Goal: Task Accomplishment & Management: Complete application form

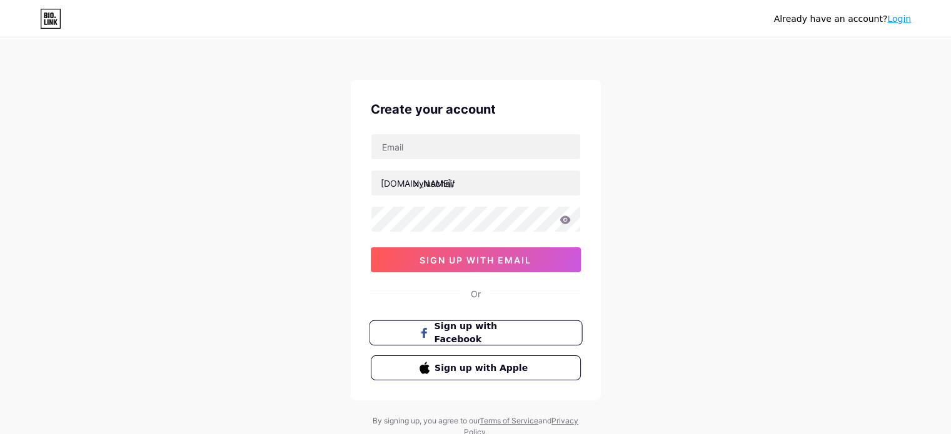
scroll to position [43, 0]
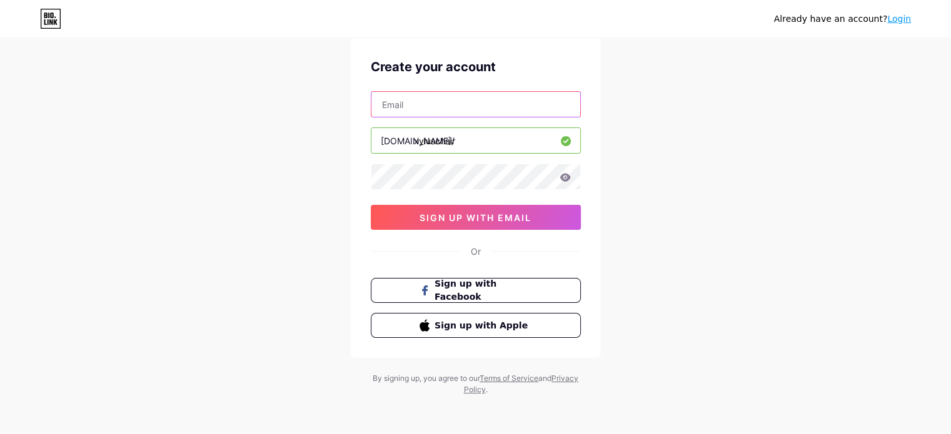
click at [438, 101] on input "text" at bounding box center [475, 104] width 209 height 25
type input "[EMAIL_ADDRESS][DOMAIN_NAME]"
click at [460, 150] on input "xyluschair" at bounding box center [475, 140] width 209 height 25
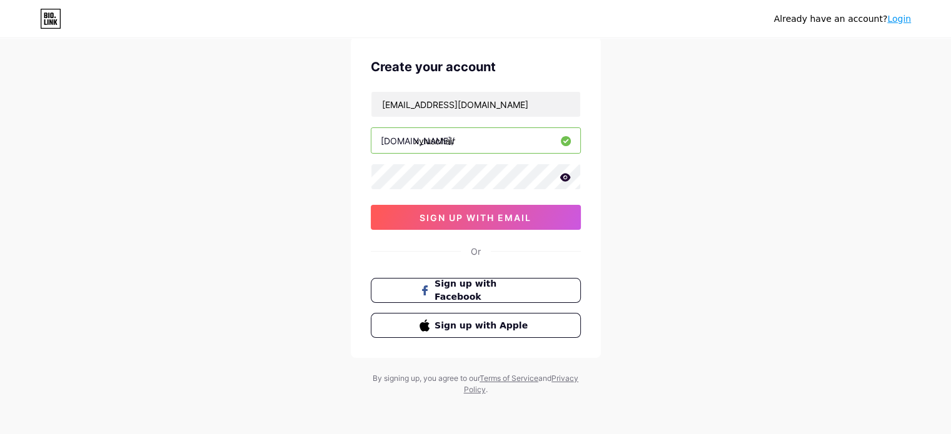
click at [562, 176] on icon at bounding box center [564, 177] width 11 height 8
click at [424, 139] on input "xyluschair" at bounding box center [475, 140] width 209 height 25
drag, startPoint x: 424, startPoint y: 139, endPoint x: 398, endPoint y: 139, distance: 25.6
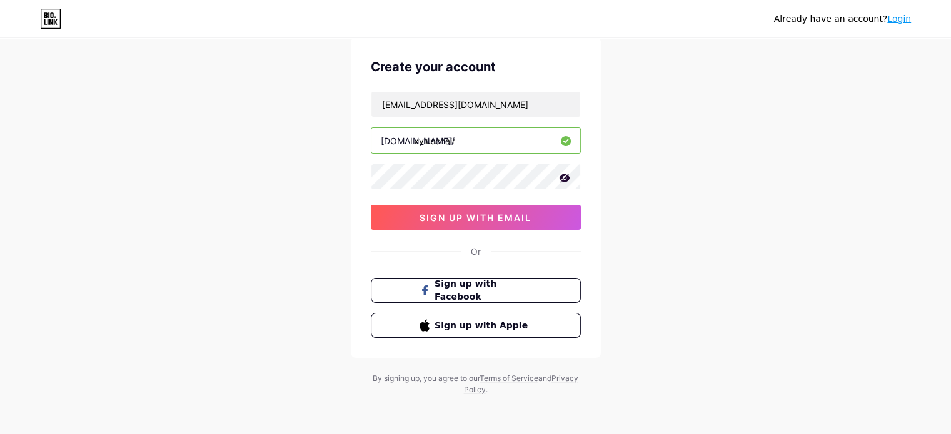
click at [398, 139] on div "[DOMAIN_NAME]/" at bounding box center [418, 140] width 74 height 13
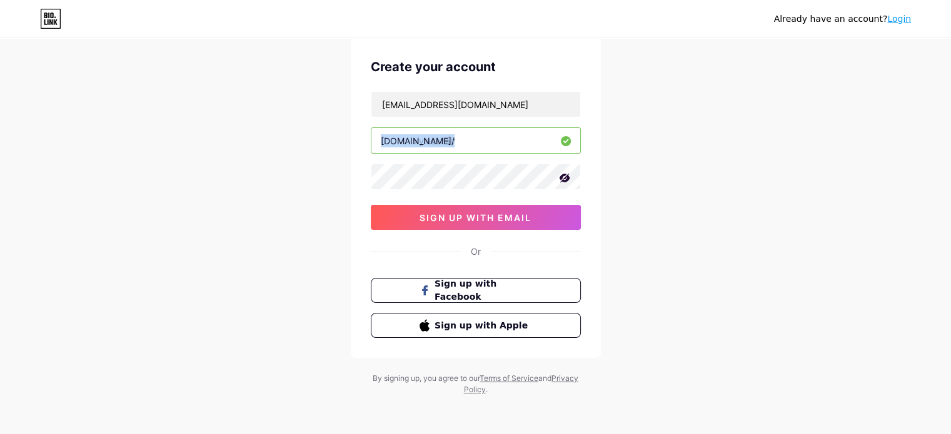
click at [398, 139] on div "[DOMAIN_NAME]/" at bounding box center [418, 140] width 74 height 13
drag, startPoint x: 398, startPoint y: 139, endPoint x: 431, endPoint y: 136, distance: 33.3
click at [400, 139] on div "[DOMAIN_NAME]/" at bounding box center [418, 140] width 74 height 13
click at [476, 134] on input "xyluschair" at bounding box center [475, 140] width 209 height 25
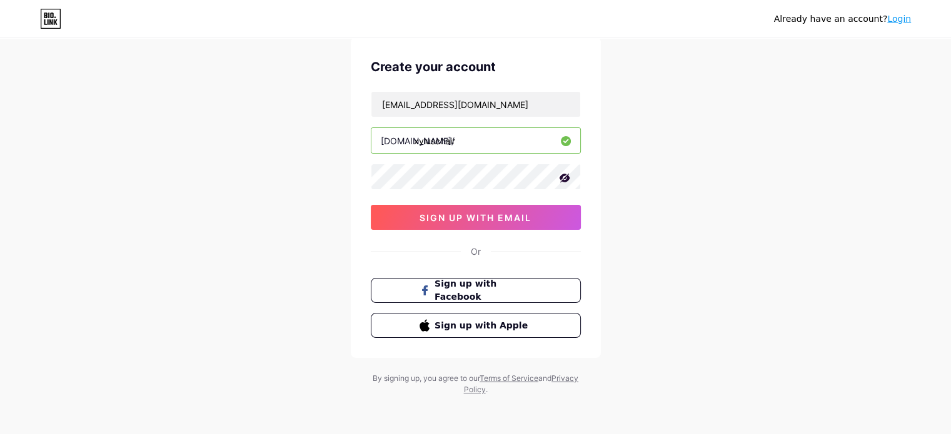
drag, startPoint x: 468, startPoint y: 139, endPoint x: 373, endPoint y: 139, distance: 95.0
click at [373, 139] on input "xyluschair" at bounding box center [475, 140] width 209 height 25
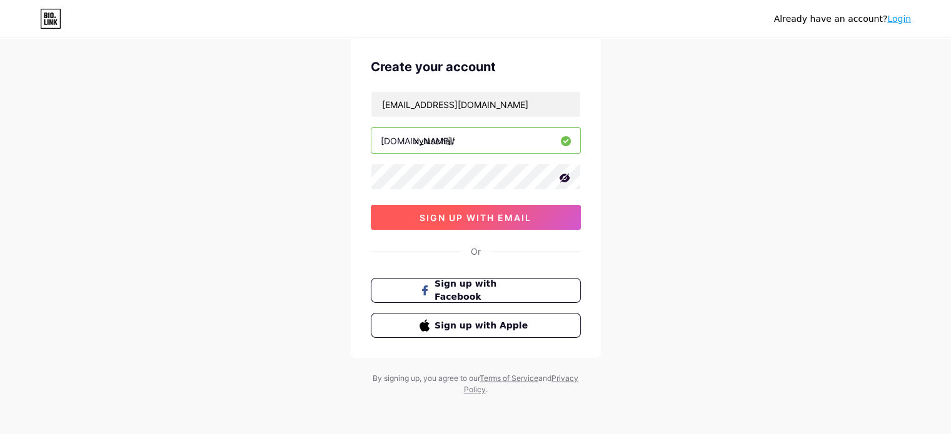
click at [457, 224] on button "sign up with email" at bounding box center [476, 217] width 210 height 25
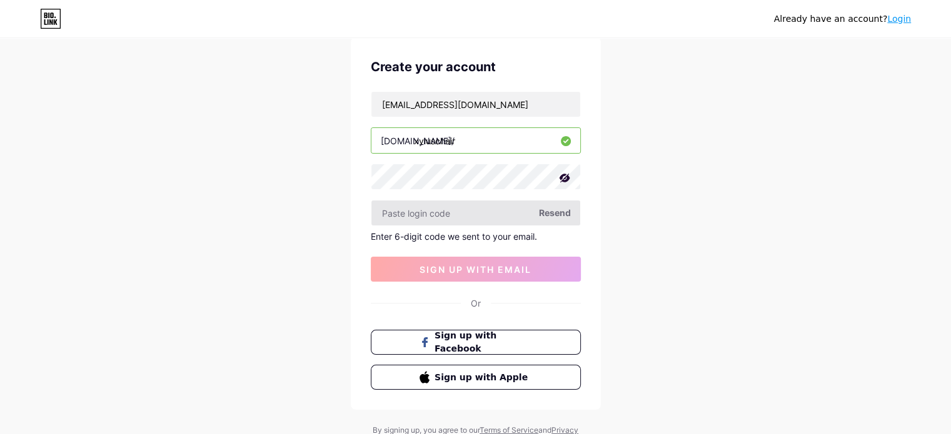
click at [458, 206] on input "text" at bounding box center [475, 213] width 209 height 25
paste input "644245"
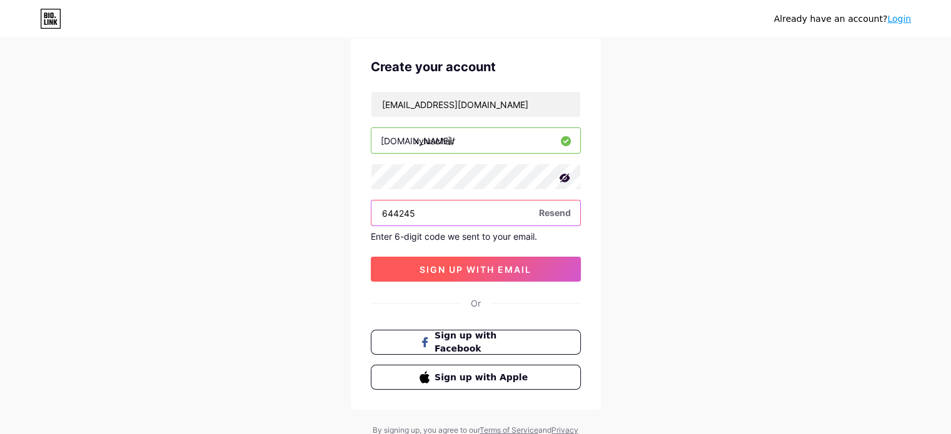
type input "644245"
click at [448, 267] on span "sign up with email" at bounding box center [475, 269] width 112 height 11
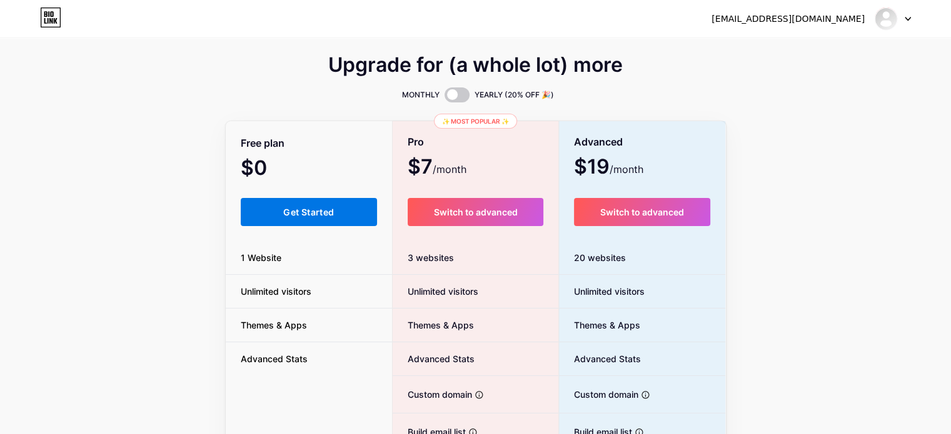
click at [333, 212] on span "Get Started" at bounding box center [308, 212] width 51 height 11
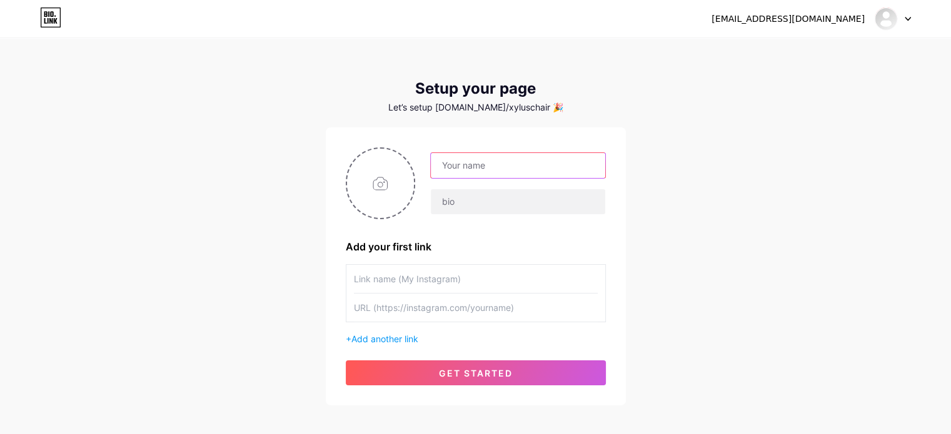
click at [466, 171] on input "text" at bounding box center [518, 165] width 174 height 25
type input "[EMAIL_ADDRESS][DOMAIN_NAME]"
click at [479, 158] on input "[EMAIL_ADDRESS][DOMAIN_NAME]" at bounding box center [518, 165] width 174 height 25
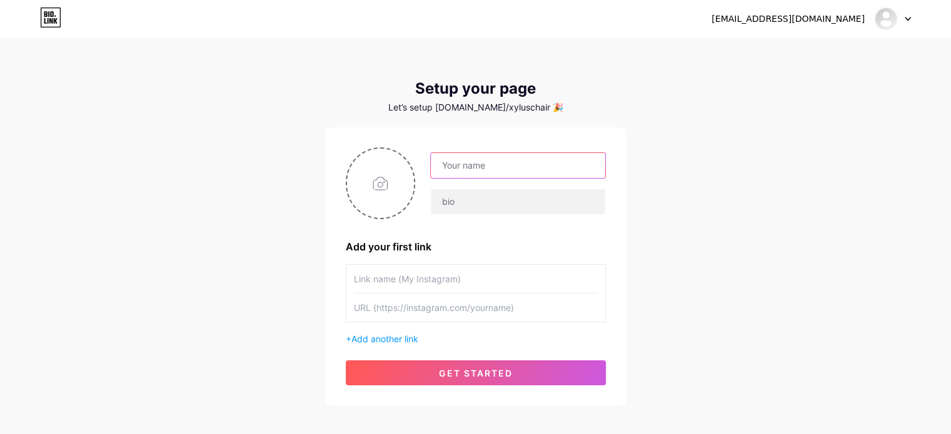
type input "y"
type input "Xylus Chair"
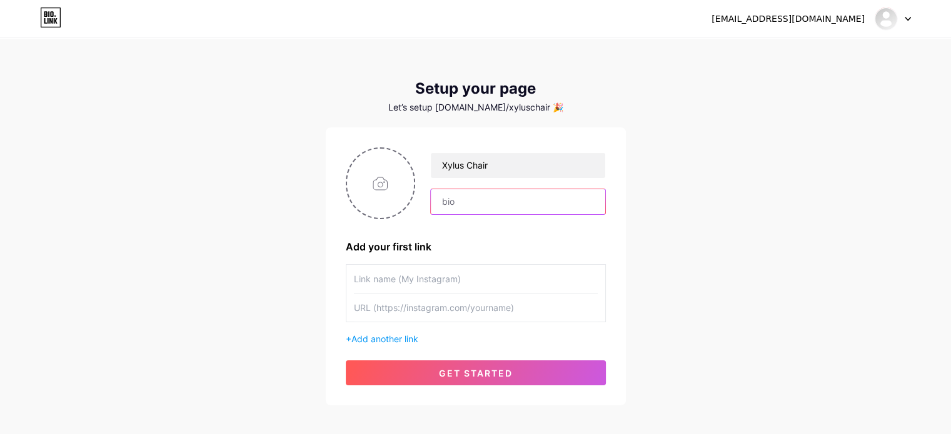
click at [478, 211] on input "text" at bounding box center [518, 201] width 174 height 25
paste input "Xylus Chair is your one-stop destination for ergonomic office chairs, stylish c…"
type input "Xylus Chair is your one-stop destination for ergonomic office chairs, stylish c…"
click at [453, 278] on input "text" at bounding box center [476, 279] width 244 height 28
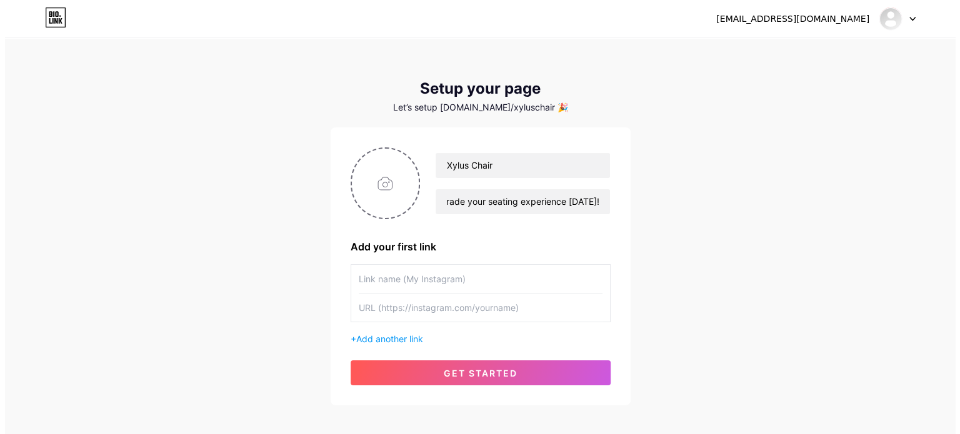
scroll to position [0, 0]
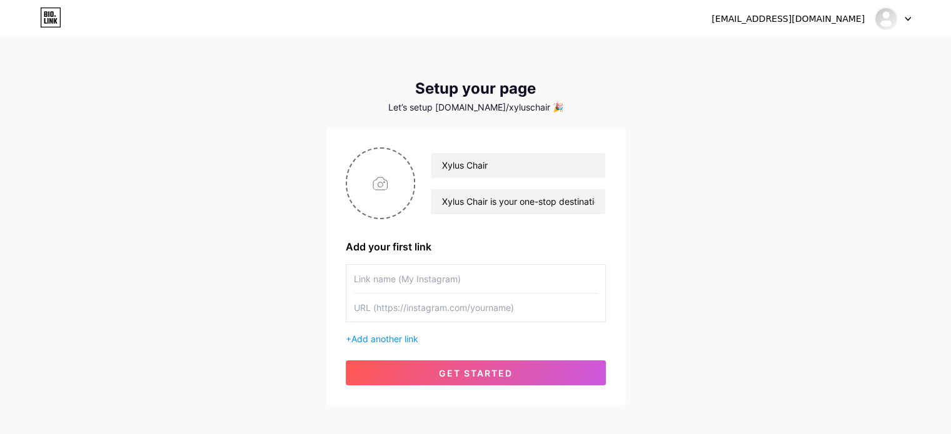
click at [441, 305] on input "text" at bounding box center [476, 308] width 244 height 28
paste input "[URL][DOMAIN_NAME]"
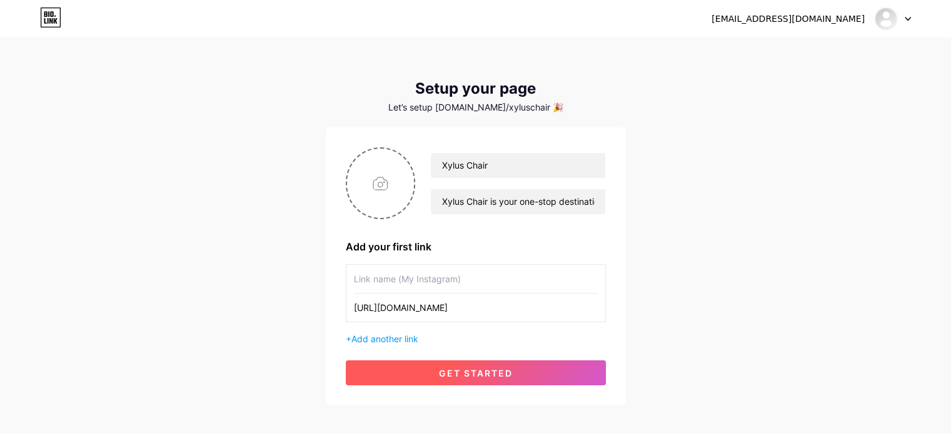
type input "[URL][DOMAIN_NAME]"
click at [467, 373] on span "get started" at bounding box center [476, 373] width 74 height 11
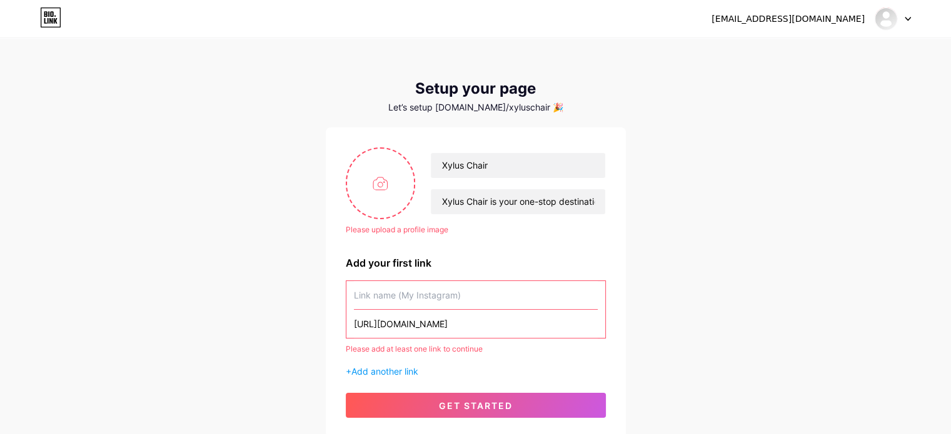
click at [445, 296] on input "text" at bounding box center [476, 295] width 244 height 28
click at [393, 194] on input "file" at bounding box center [381, 183] width 68 height 69
type input "C:\fakepath\Xylus_logo.png"
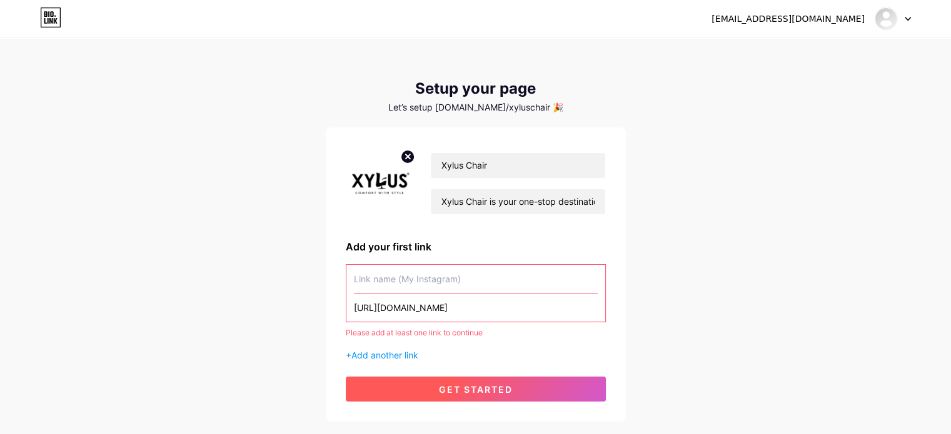
click at [468, 399] on button "get started" at bounding box center [476, 389] width 260 height 25
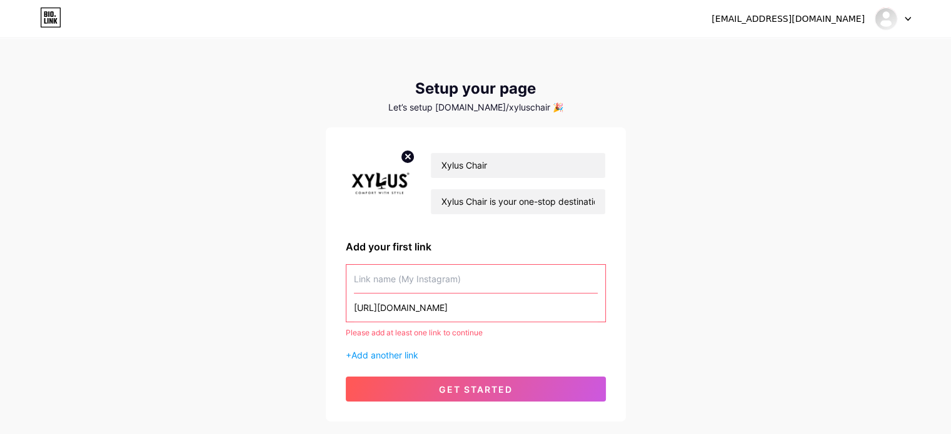
click at [421, 276] on input "text" at bounding box center [476, 279] width 244 height 28
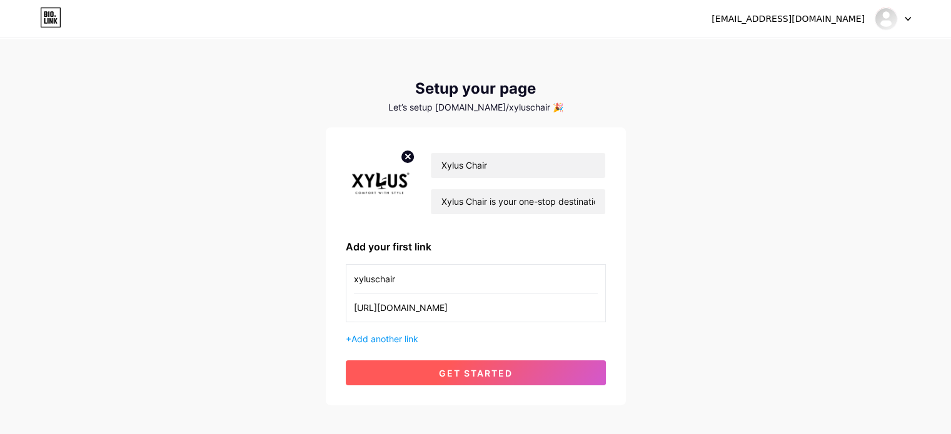
type input "xyluschair"
click at [459, 371] on span "get started" at bounding box center [476, 373] width 74 height 11
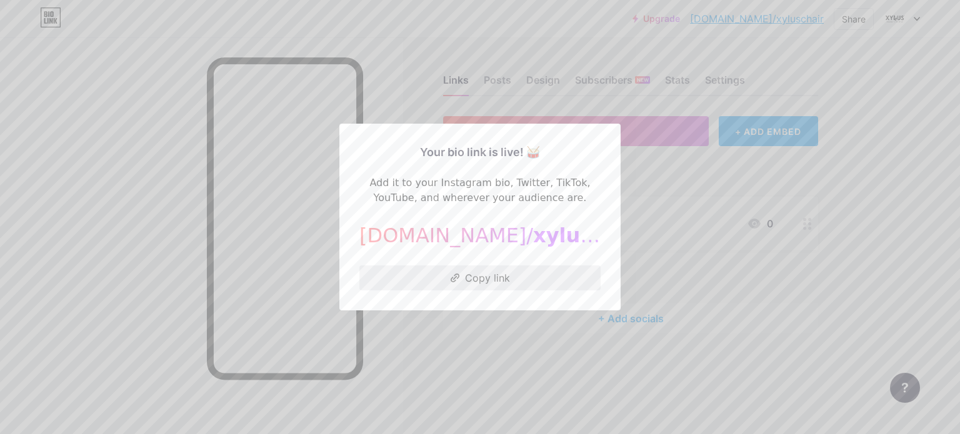
click at [478, 277] on button "Copy link" at bounding box center [479, 278] width 241 height 25
click at [661, 187] on div at bounding box center [480, 217] width 960 height 434
